Goal: Navigation & Orientation: Go to known website

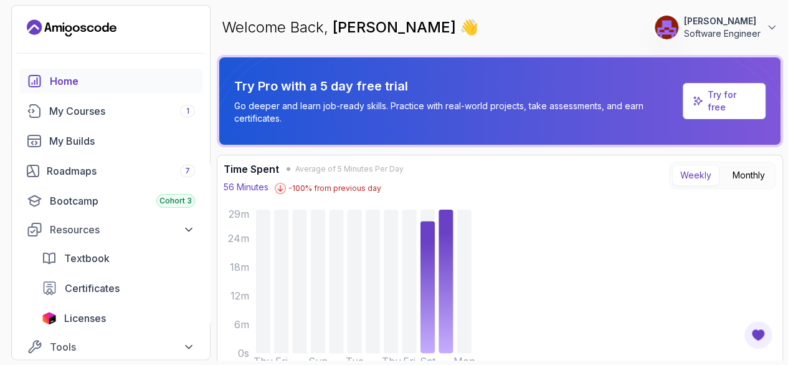
scroll to position [173, 0]
click at [80, 116] on div "My Courses 1" at bounding box center [122, 110] width 146 height 15
